Goal: Information Seeking & Learning: Understand process/instructions

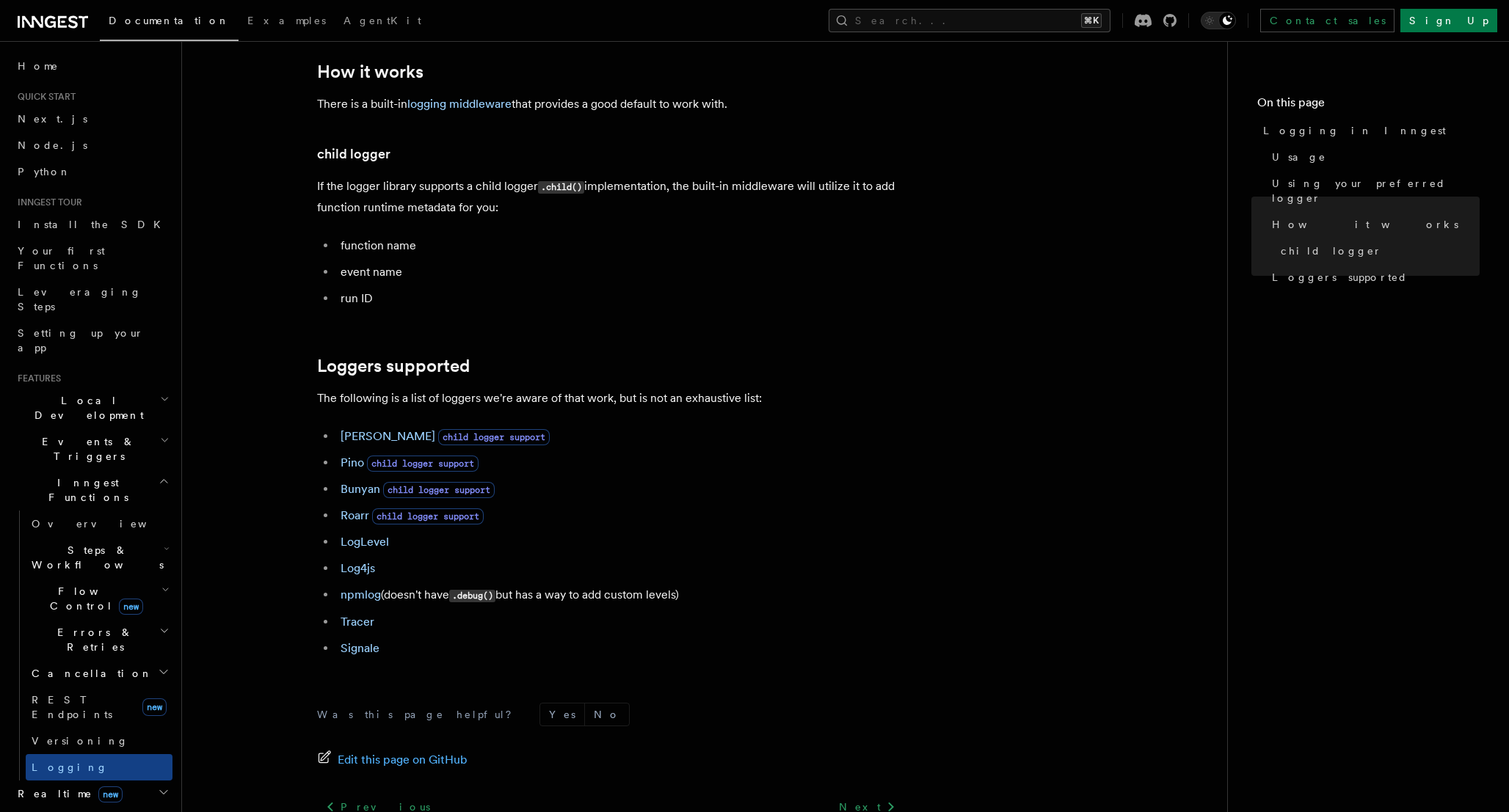
scroll to position [1777, 0]
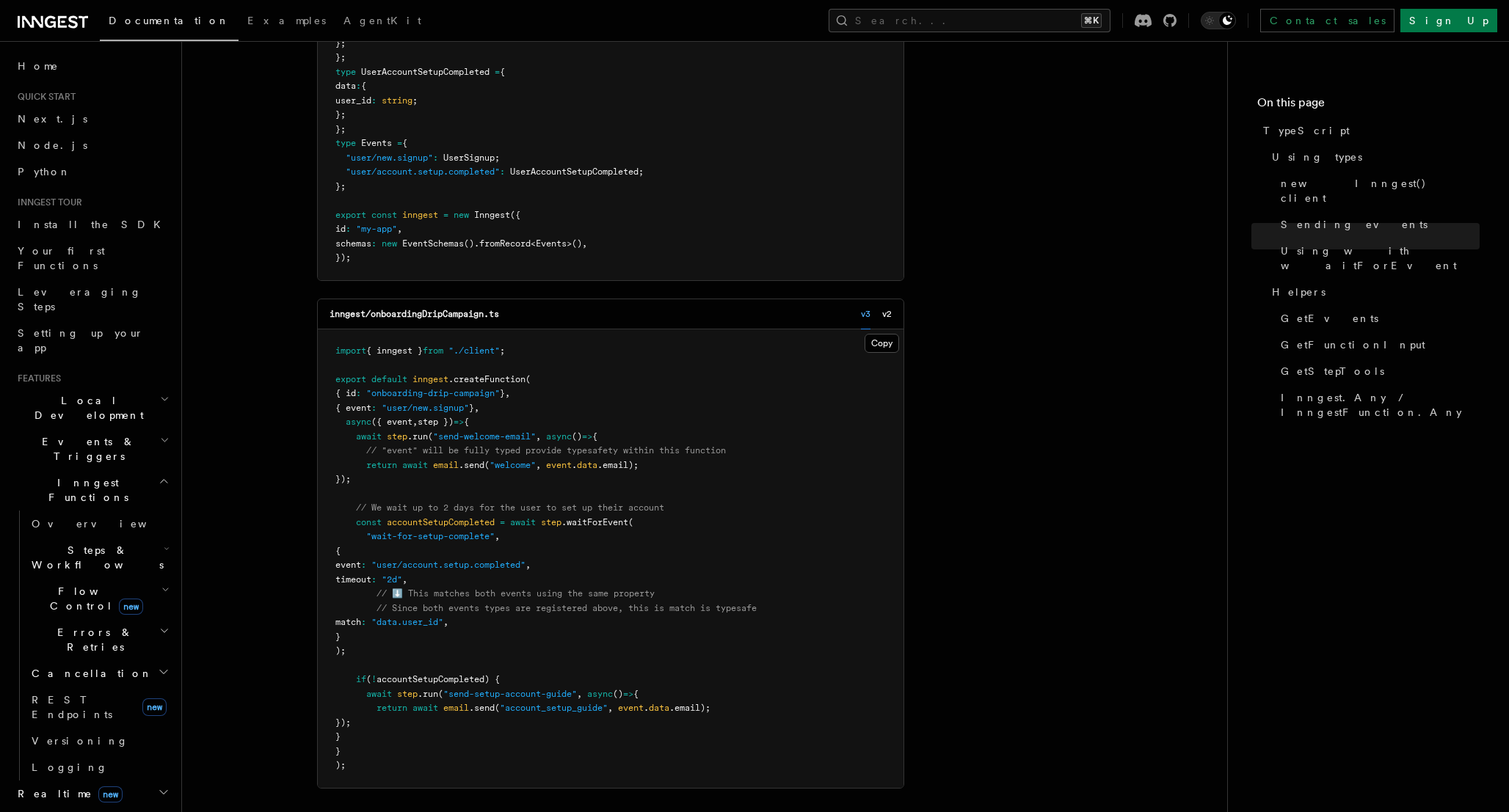
scroll to position [1867, 0]
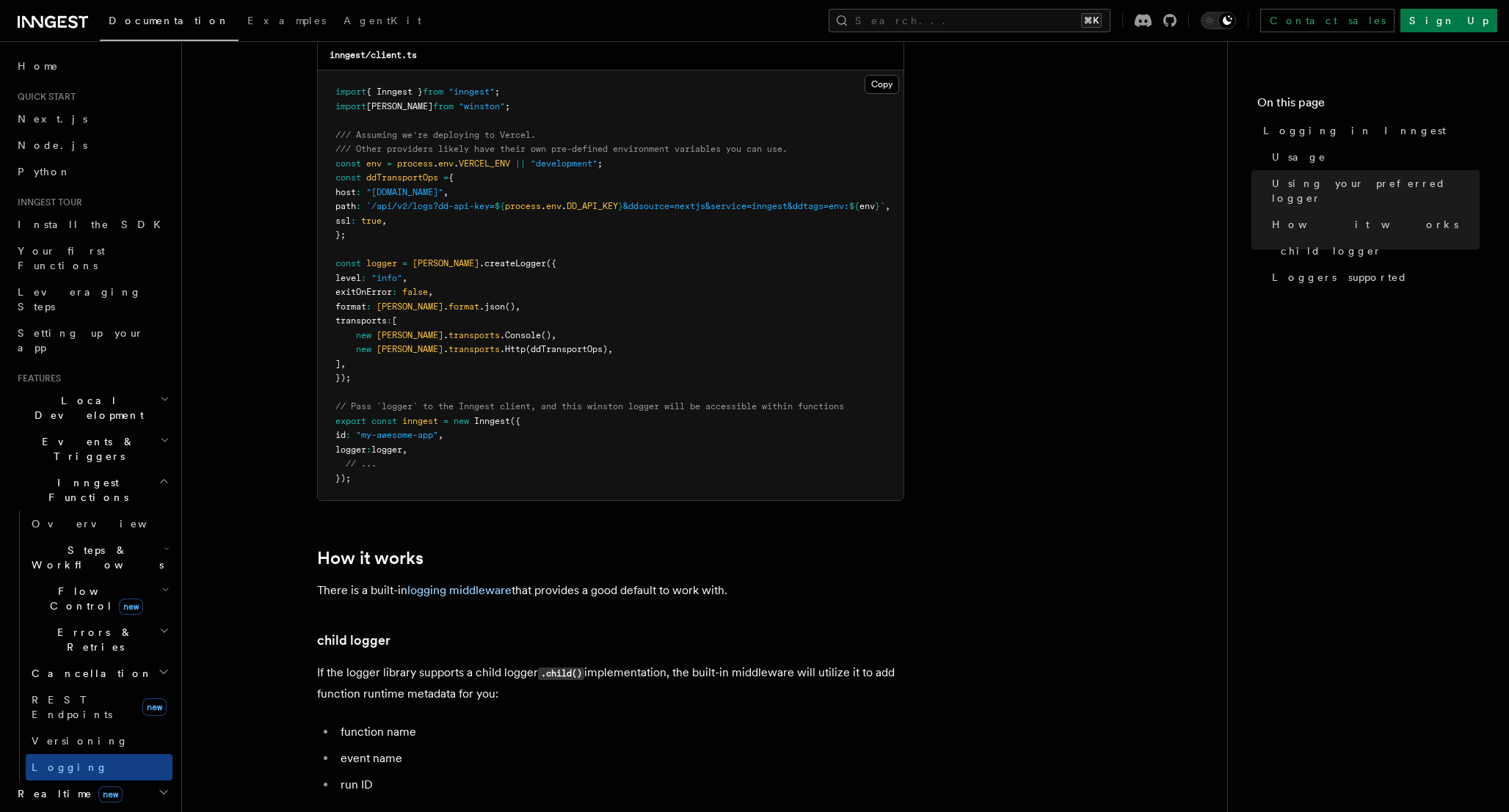
scroll to position [1551, 0]
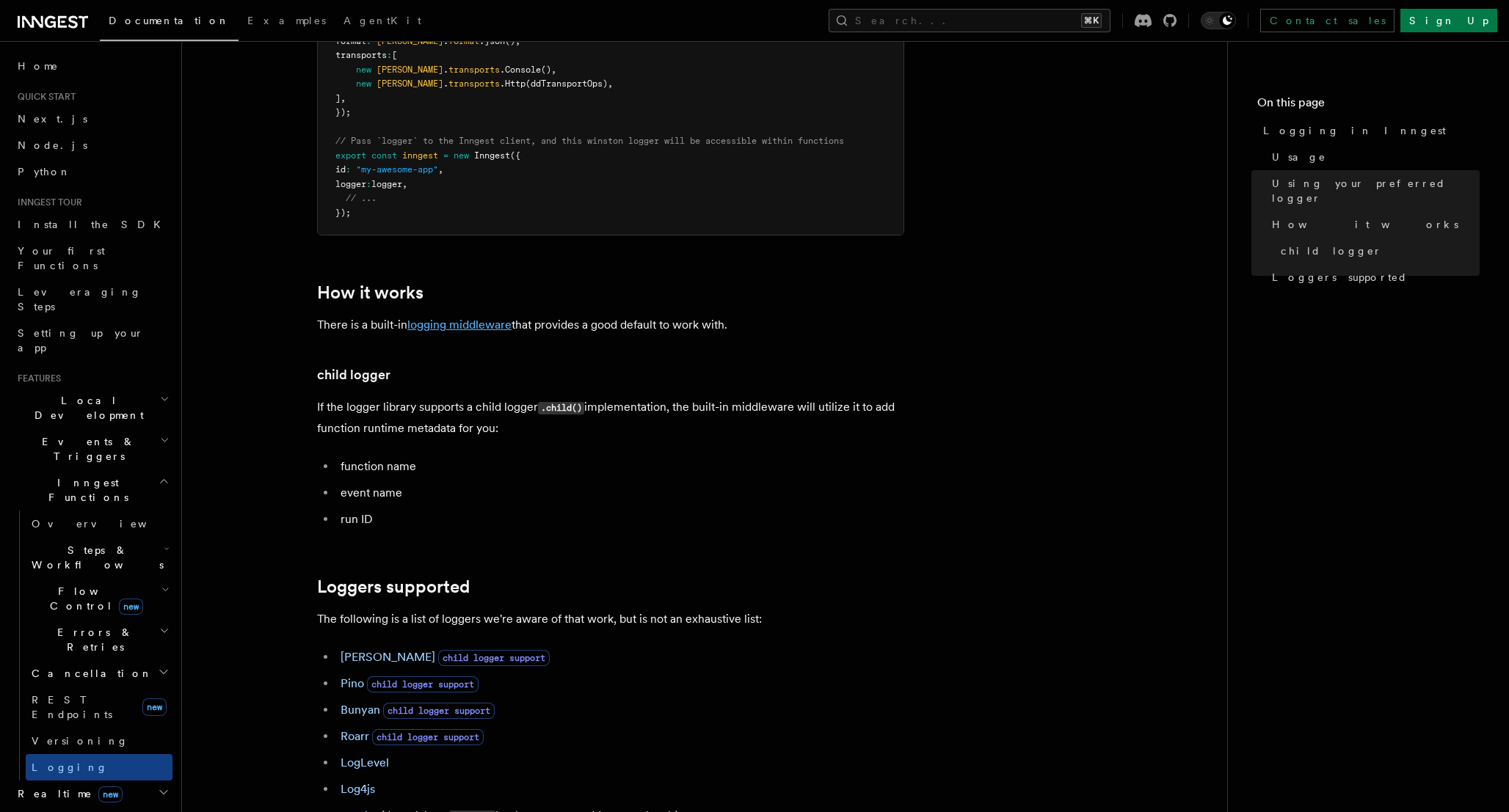
click at [451, 328] on link "logging middleware" at bounding box center [458, 325] width 104 height 14
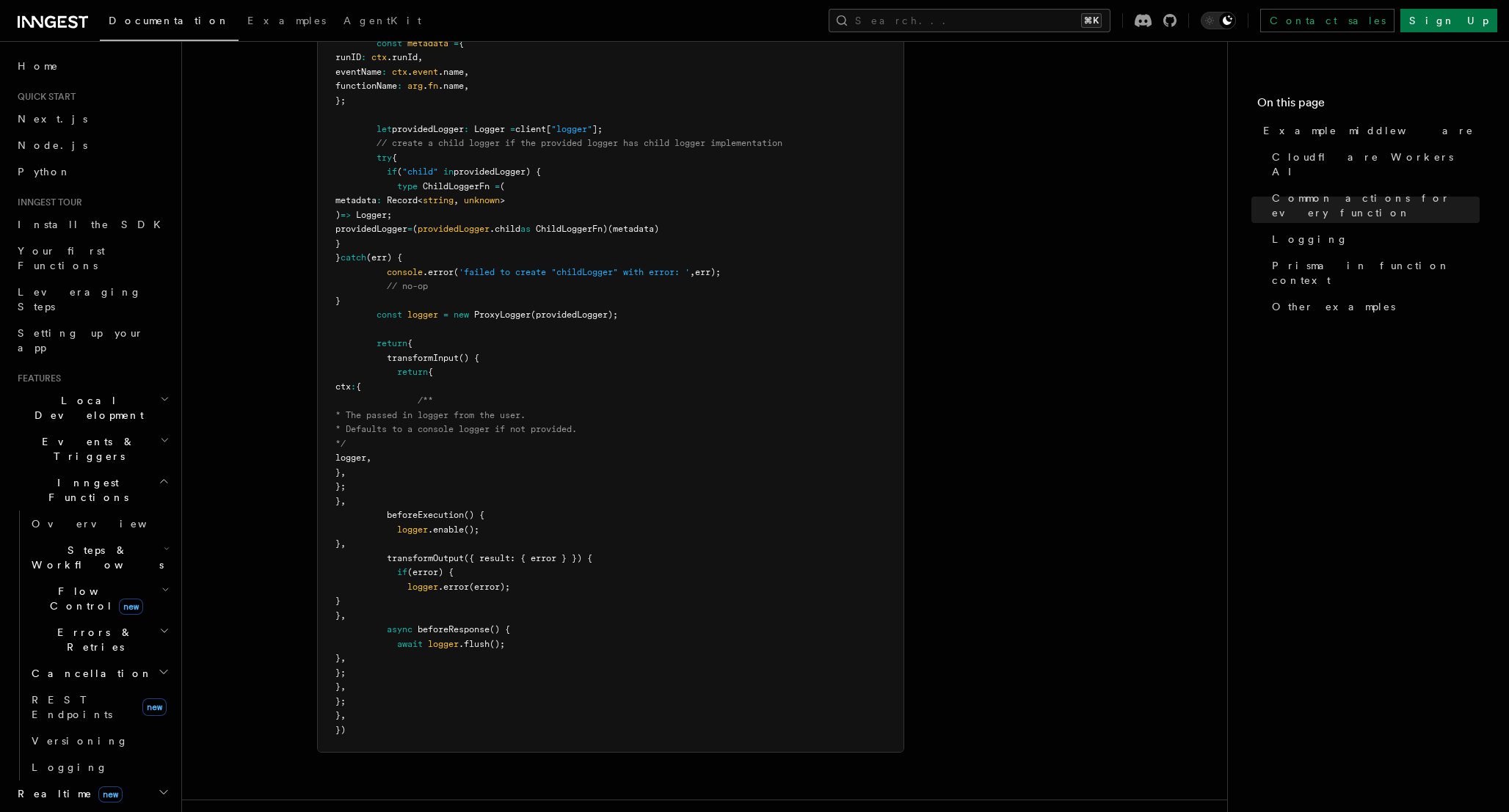
scroll to position [3111, 0]
